Goal: Task Accomplishment & Management: Complete application form

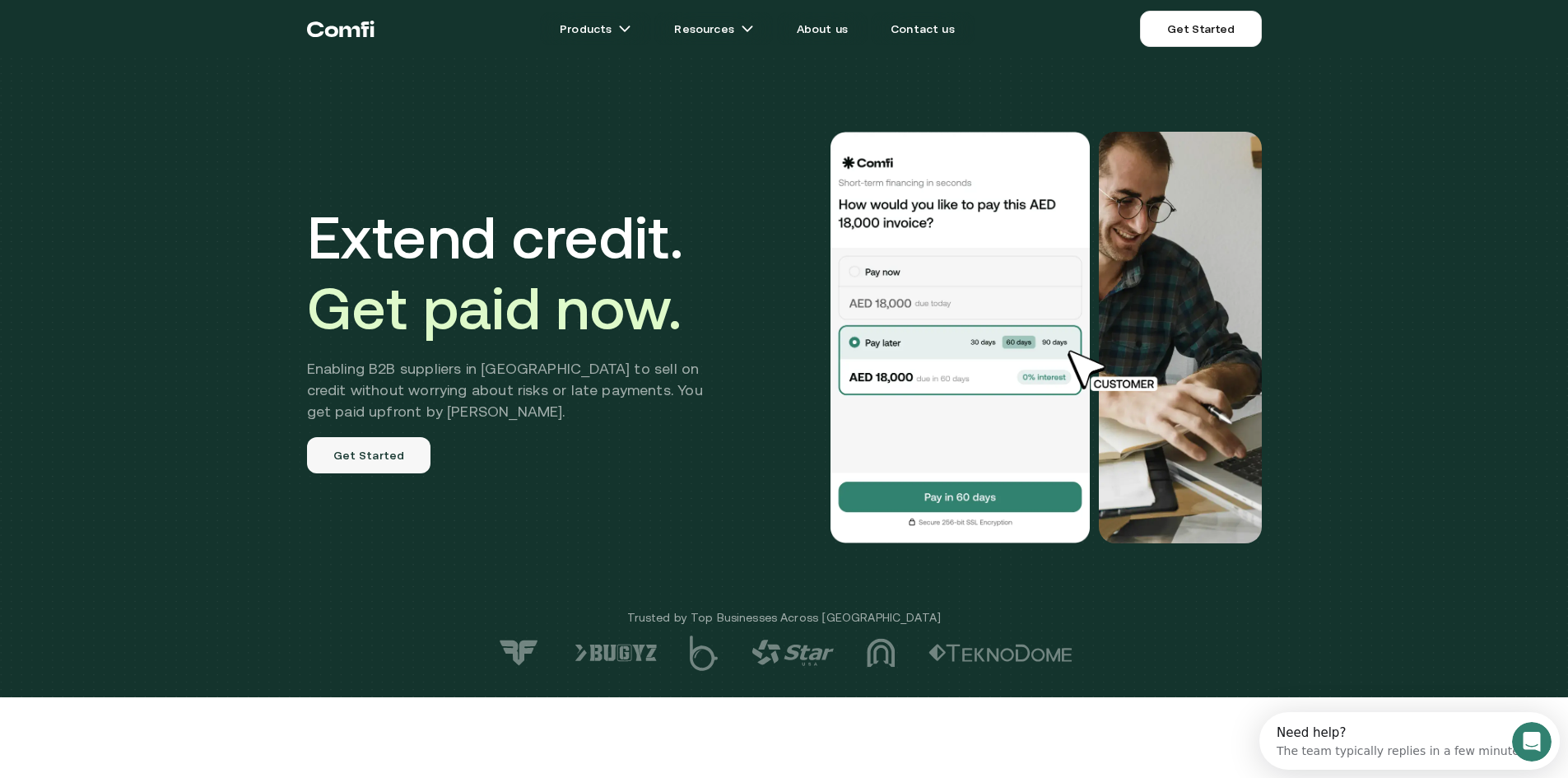
click at [376, 462] on link "Get Started" at bounding box center [370, 456] width 124 height 36
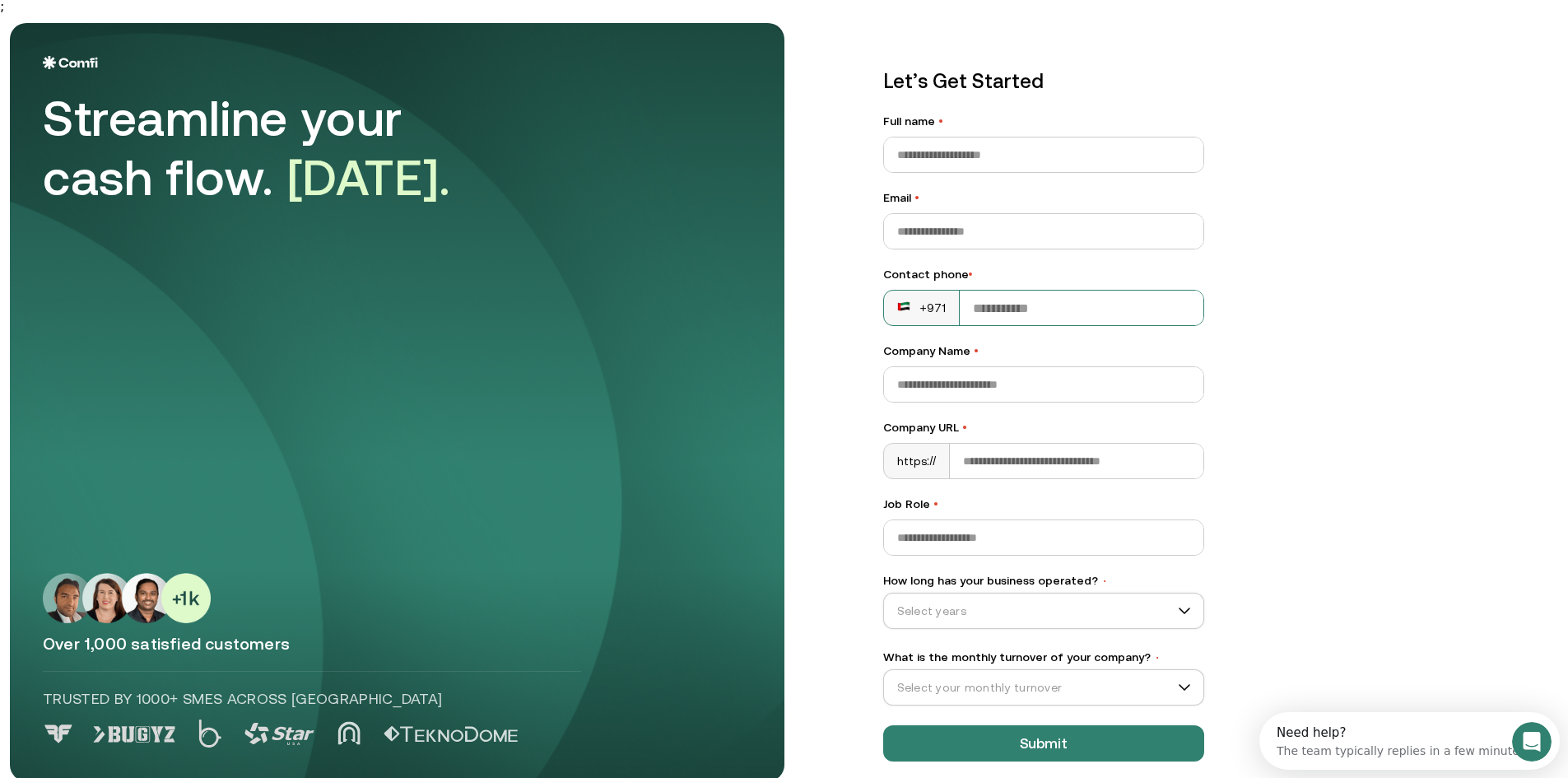
scroll to position [19, 0]
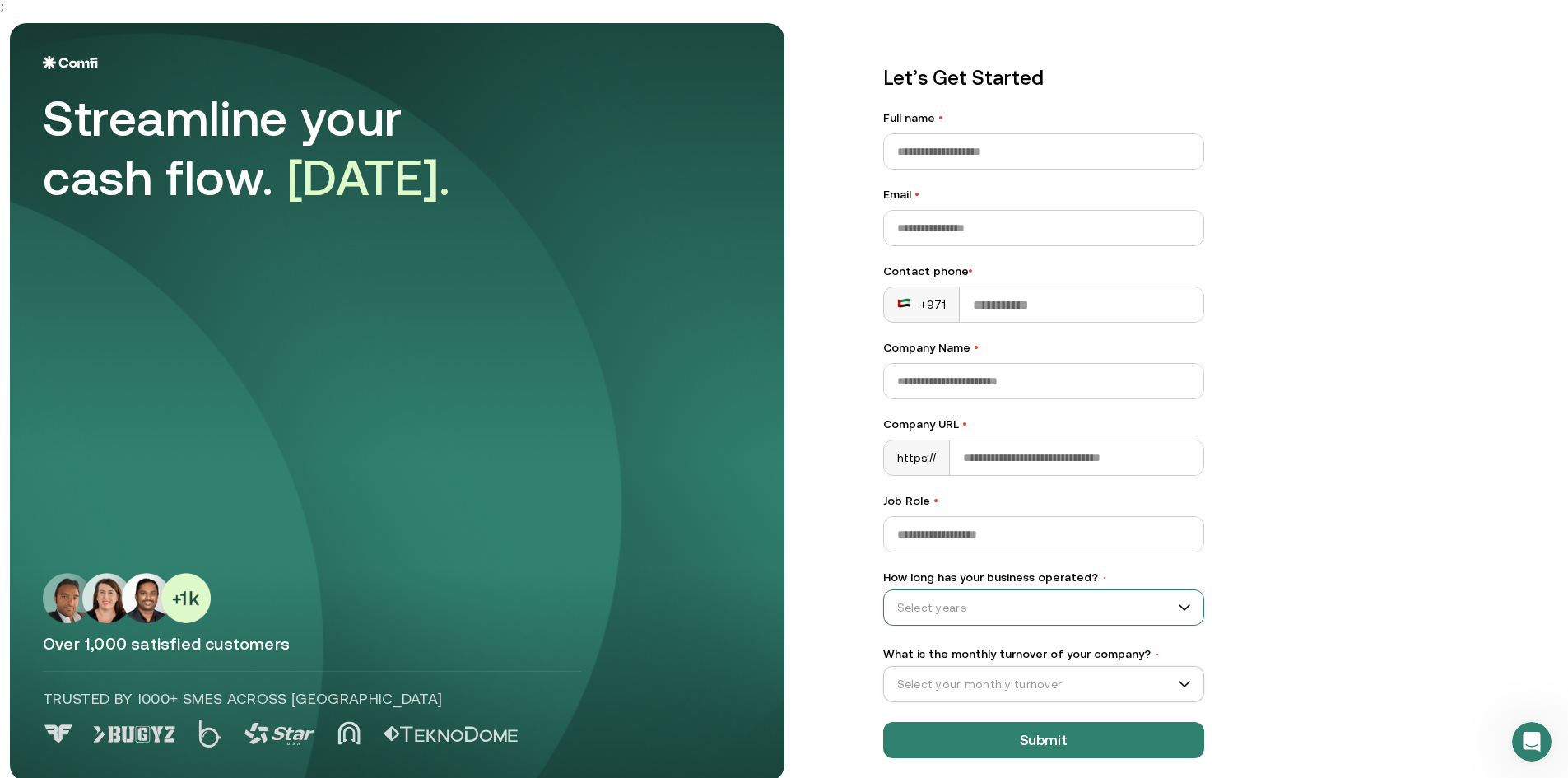
click at [1114, 597] on input "How long has your business operated? •" at bounding box center [1036, 607] width 305 height 25
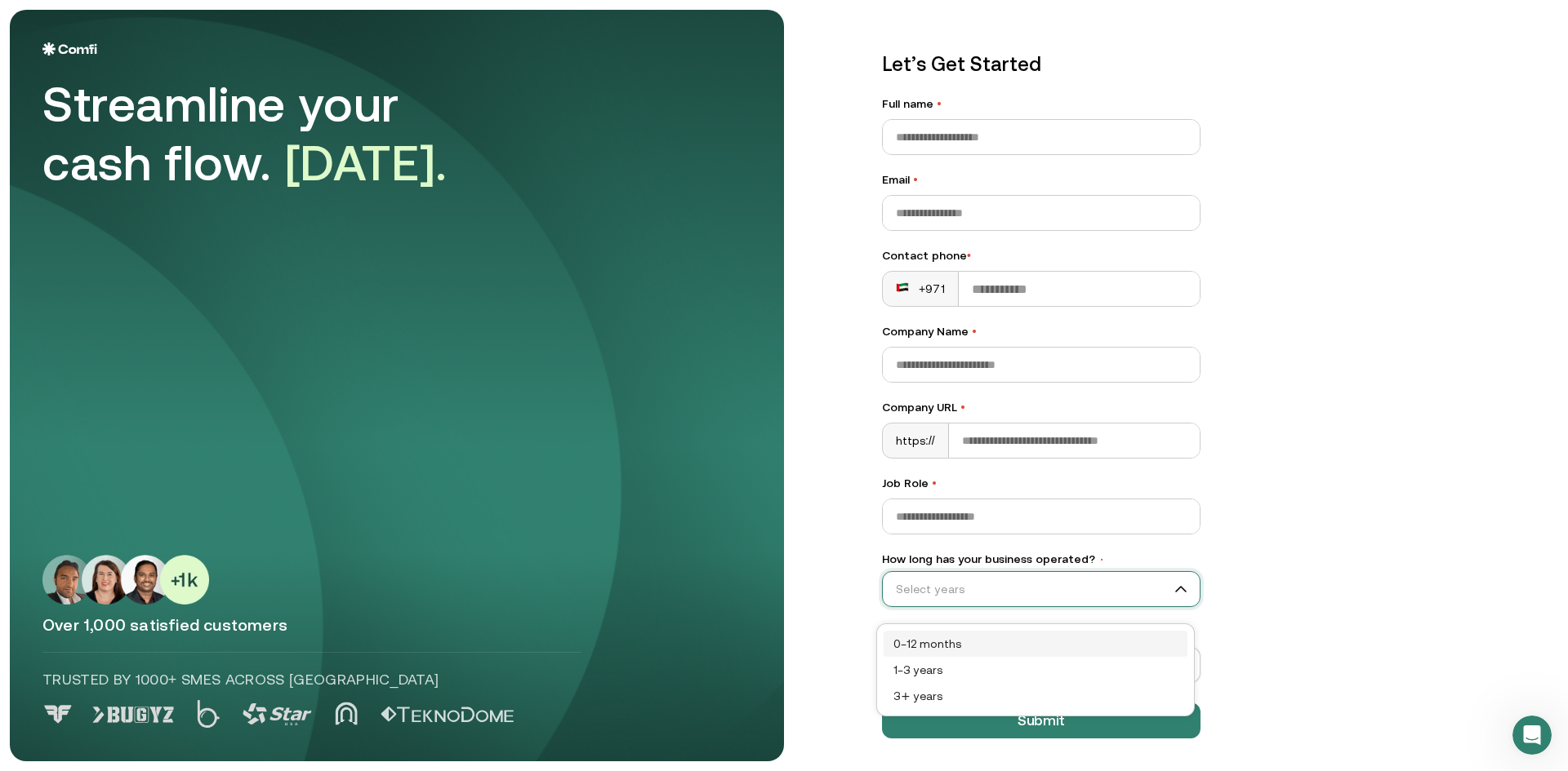
click at [1042, 640] on div "0–12 months" at bounding box center [1035, 644] width 284 height 18
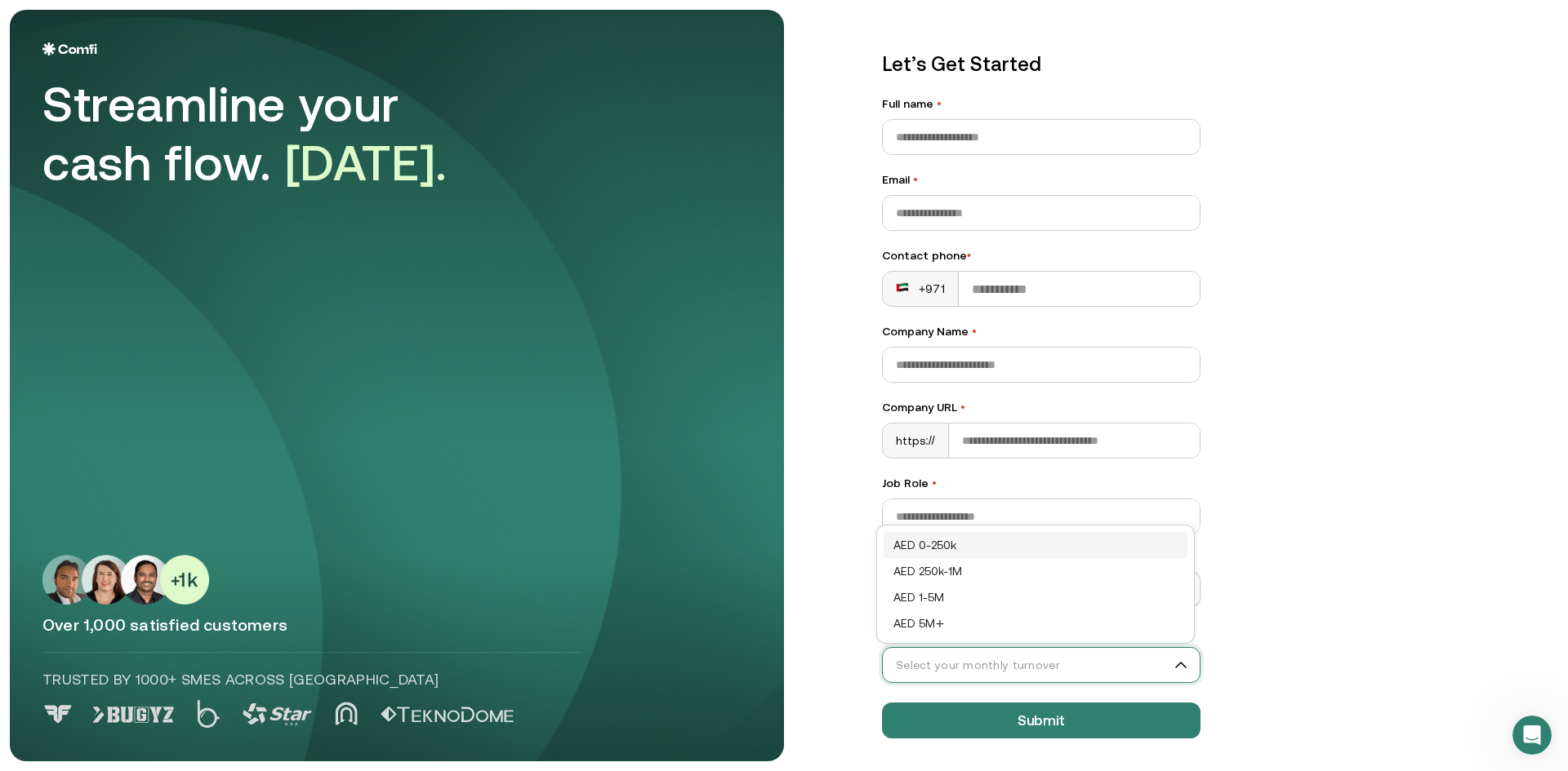
click at [1054, 657] on input "What is the monthly turnover of your company? •" at bounding box center [1033, 664] width 302 height 24
click at [1019, 542] on div "AED 0-250k" at bounding box center [1035, 545] width 284 height 18
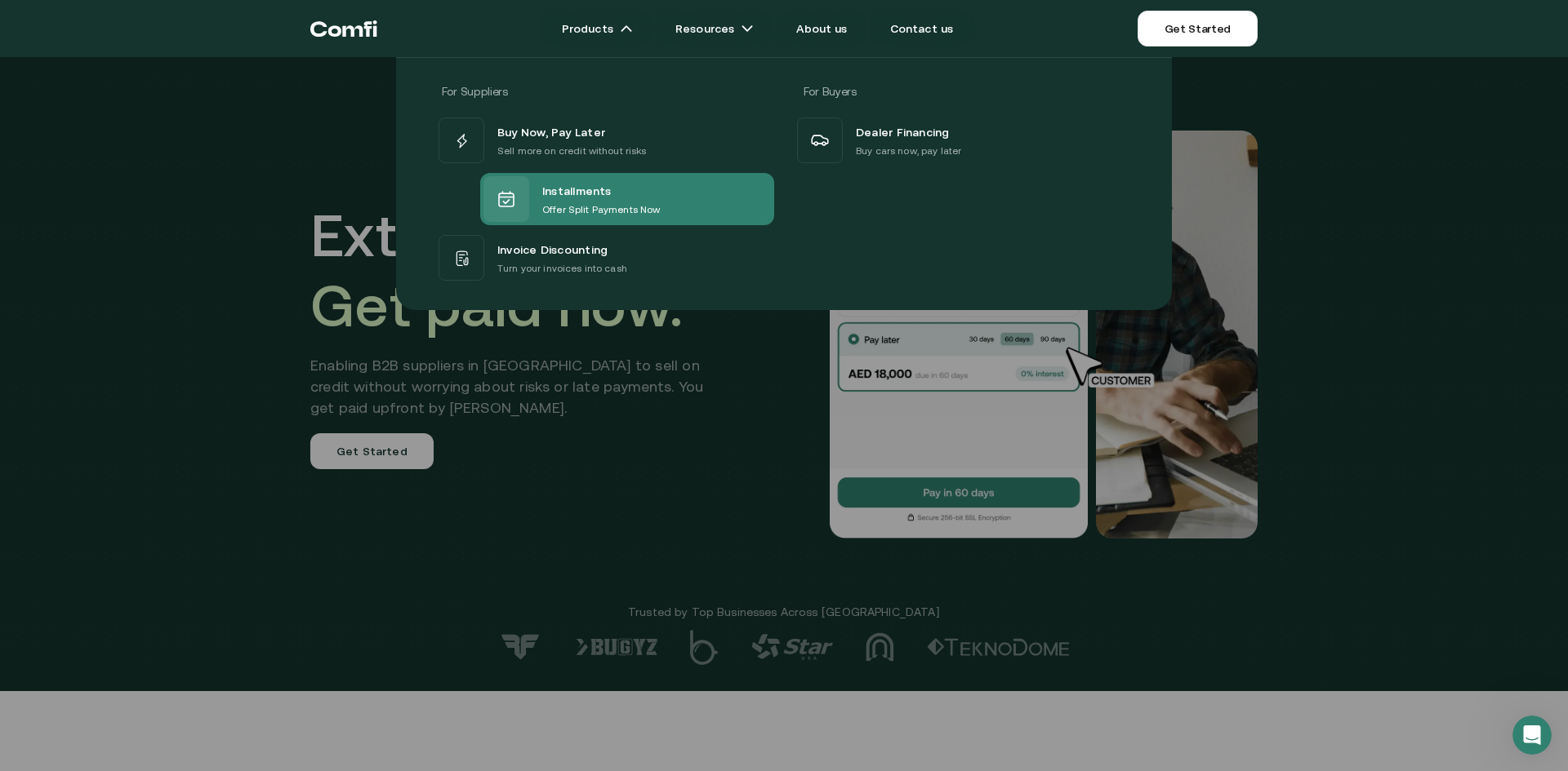
click at [592, 211] on p "Offer Split Payments Now" at bounding box center [601, 209] width 117 height 17
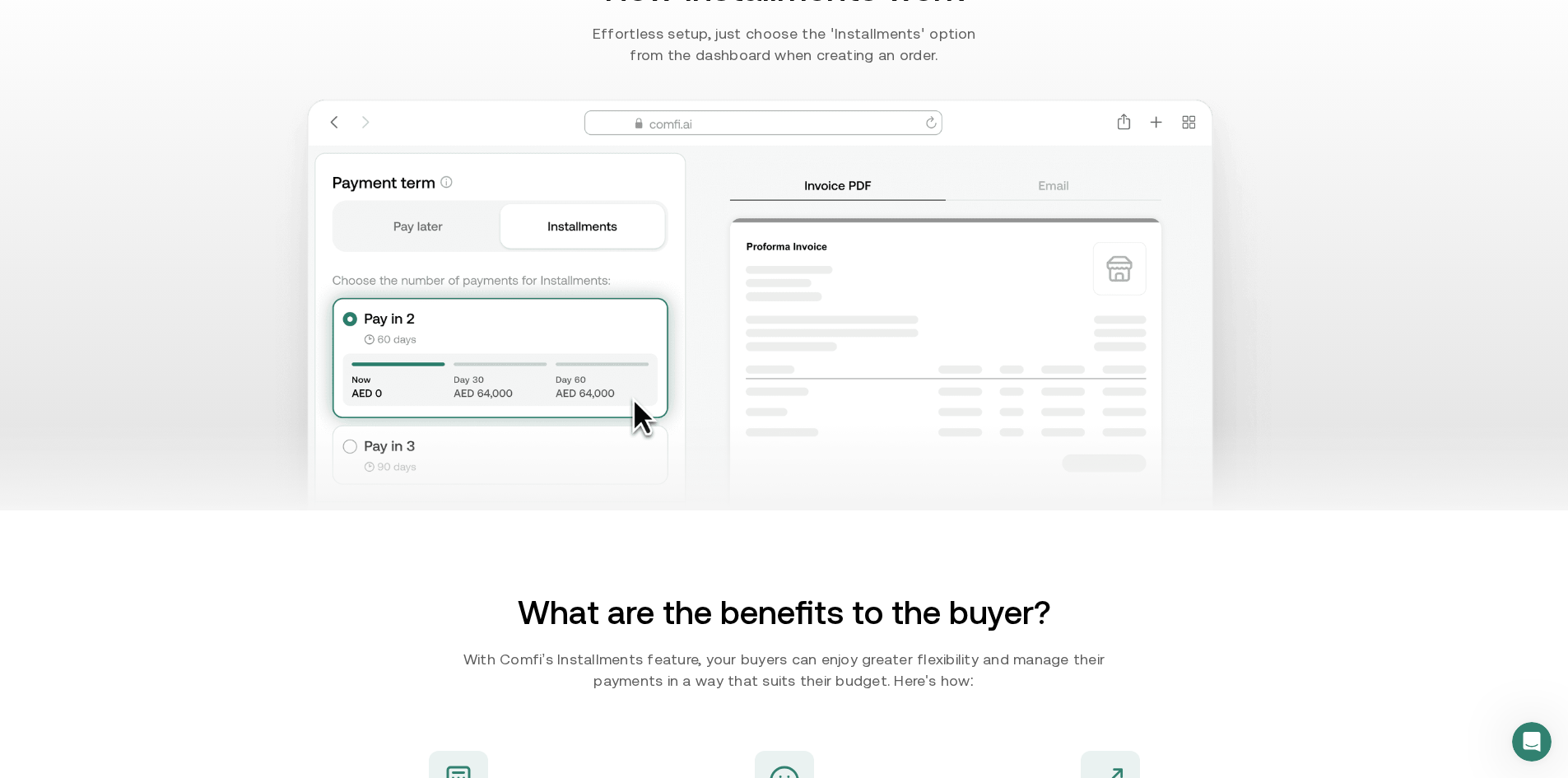
scroll to position [1071, 0]
